Goal: Information Seeking & Learning: Learn about a topic

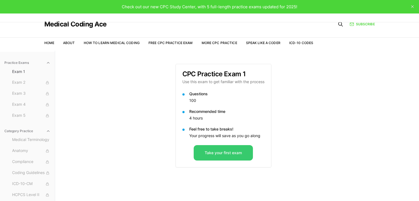
click at [232, 152] on button "Take your first exam" at bounding box center [223, 152] width 59 height 15
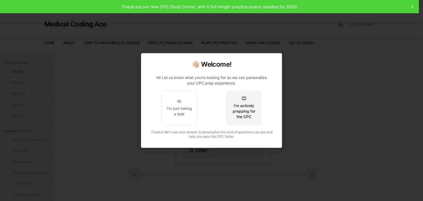
click at [253, 99] on button "I'm actively prepping for the CPC" at bounding box center [244, 107] width 35 height 35
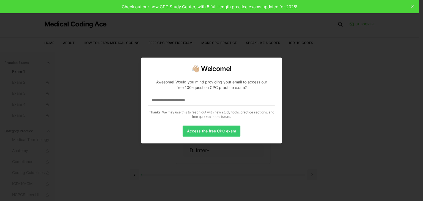
click at [207, 131] on button "Access the free CPC exam" at bounding box center [212, 131] width 58 height 11
click at [183, 101] on input at bounding box center [211, 100] width 127 height 11
click at [201, 130] on button "Access the free CPC exam" at bounding box center [212, 131] width 58 height 11
click at [222, 131] on button "Access the free CPC exam" at bounding box center [212, 131] width 58 height 11
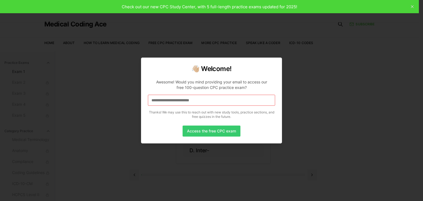
click at [222, 131] on button "Access the free CPC exam" at bounding box center [212, 131] width 58 height 11
click at [216, 103] on input "**********" at bounding box center [211, 100] width 127 height 11
click at [213, 130] on button "Access the free CPC exam" at bounding box center [212, 131] width 58 height 11
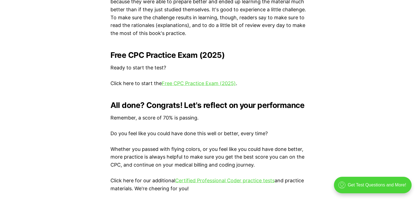
scroll to position [1102, 0]
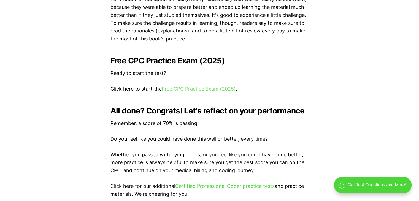
click at [194, 87] on link "Free CPC Practice Exam (2025)" at bounding box center [199, 89] width 74 height 6
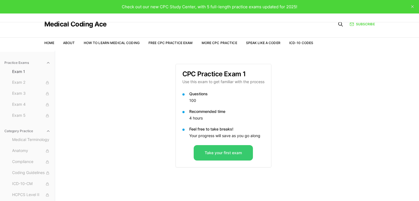
click at [232, 149] on button "Take your first exam" at bounding box center [223, 152] width 59 height 15
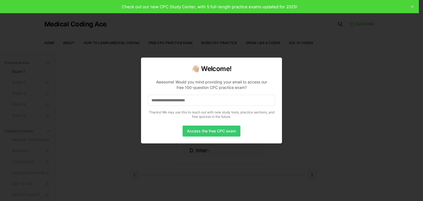
click at [219, 130] on button "Access the free CPC exam" at bounding box center [212, 131] width 58 height 11
click at [216, 99] on input at bounding box center [211, 100] width 127 height 11
click at [214, 132] on button "Access the free CPC exam" at bounding box center [212, 131] width 58 height 11
drag, startPoint x: 213, startPoint y: 104, endPoint x: 136, endPoint y: 103, distance: 76.3
click at [136, 103] on body "Check out our new CPC Study Center, with 5 full-length practice exams updated f…" at bounding box center [209, 126] width 419 height 252
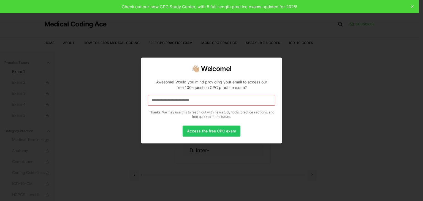
click at [341, 103] on div at bounding box center [211, 100] width 423 height 201
